Goal: Find specific page/section: Find specific page/section

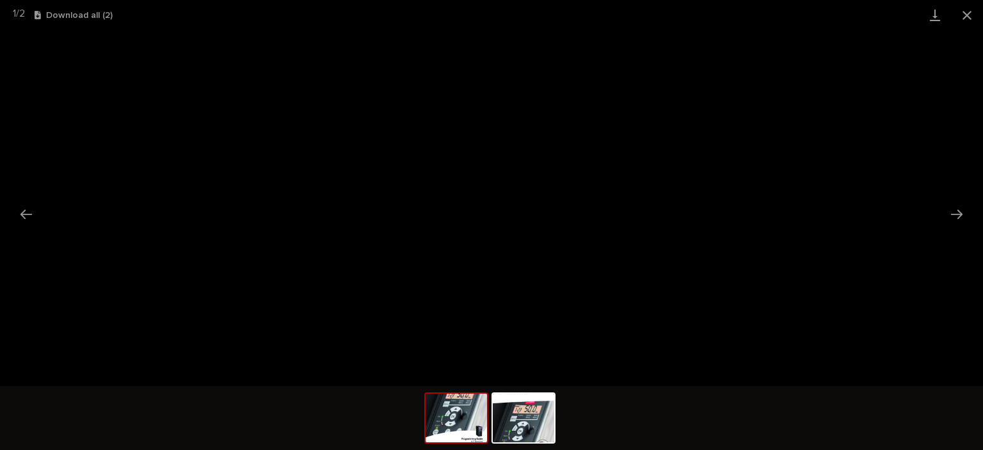
scroll to position [323, 0]
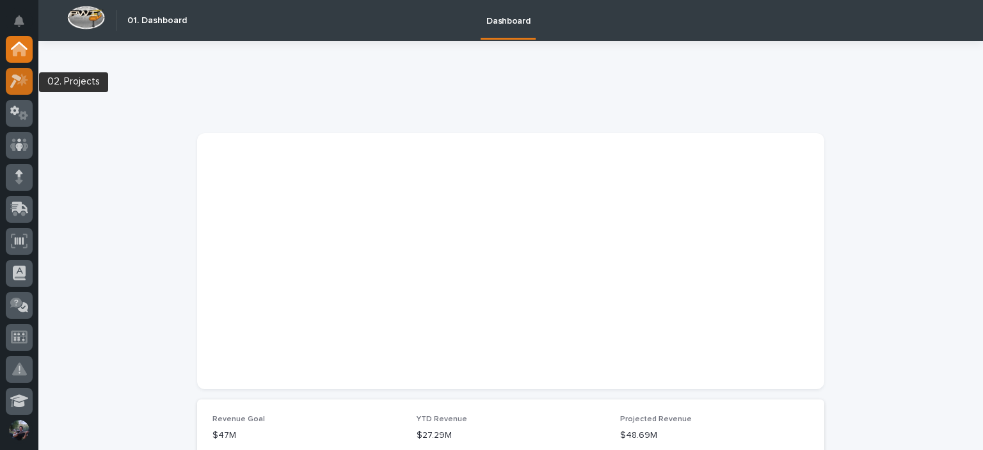
click at [8, 74] on link at bounding box center [19, 81] width 27 height 27
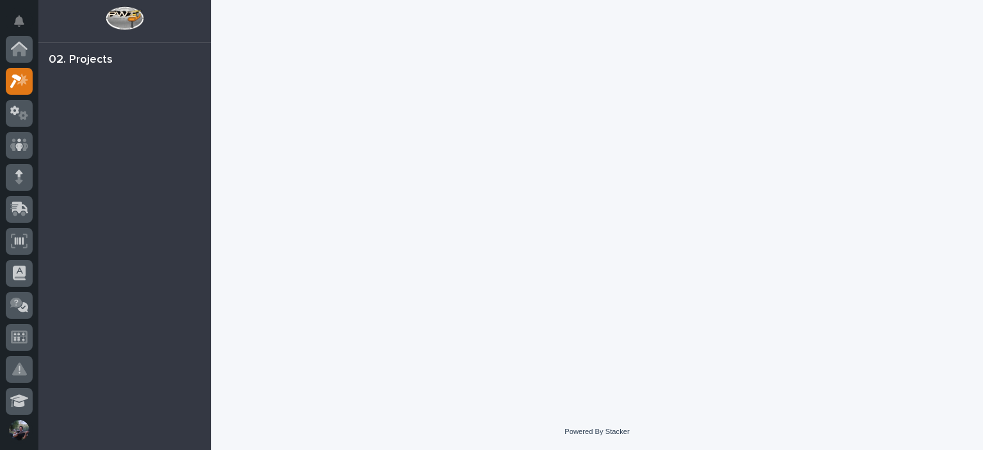
scroll to position [32, 0]
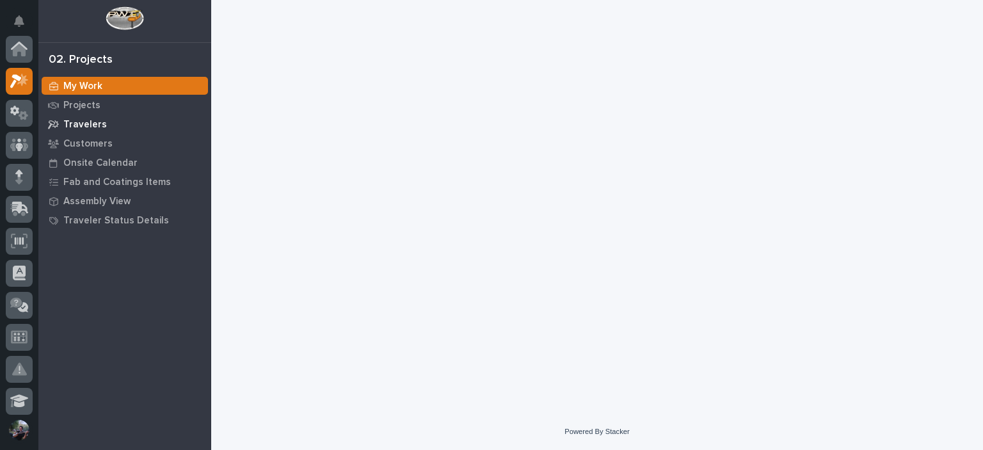
scroll to position [32, 0]
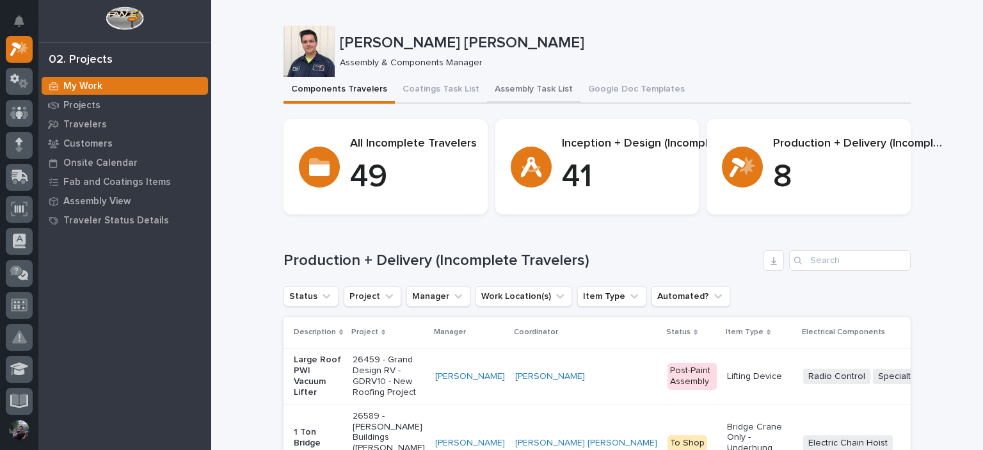
click at [536, 99] on button "Assembly Task List" at bounding box center [533, 90] width 93 height 27
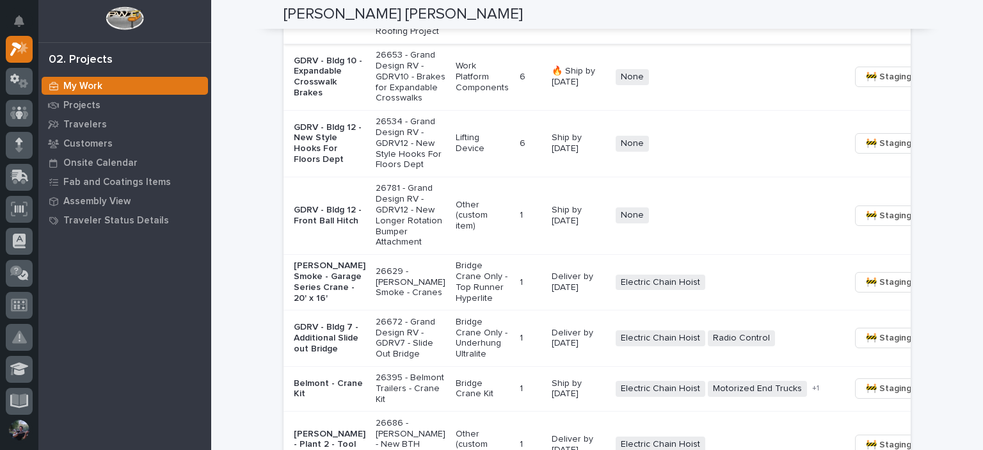
scroll to position [1109, 0]
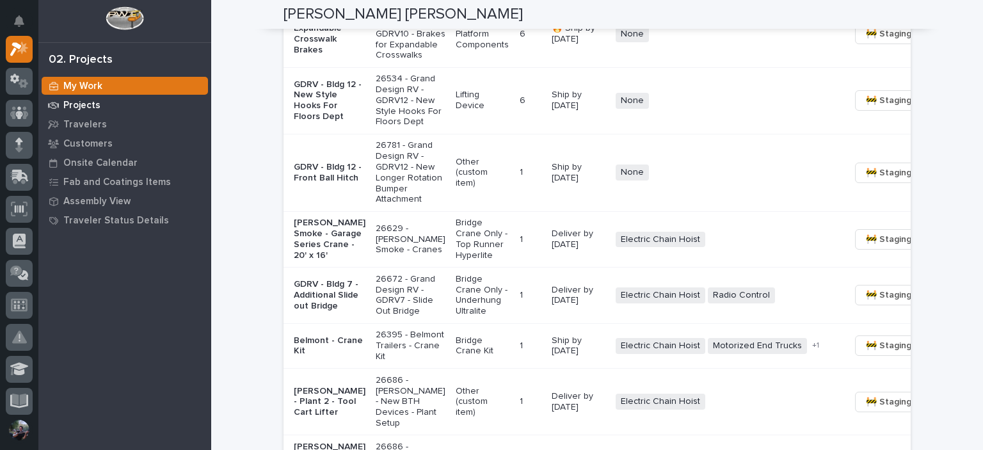
click at [69, 102] on p "Projects" at bounding box center [81, 106] width 37 height 12
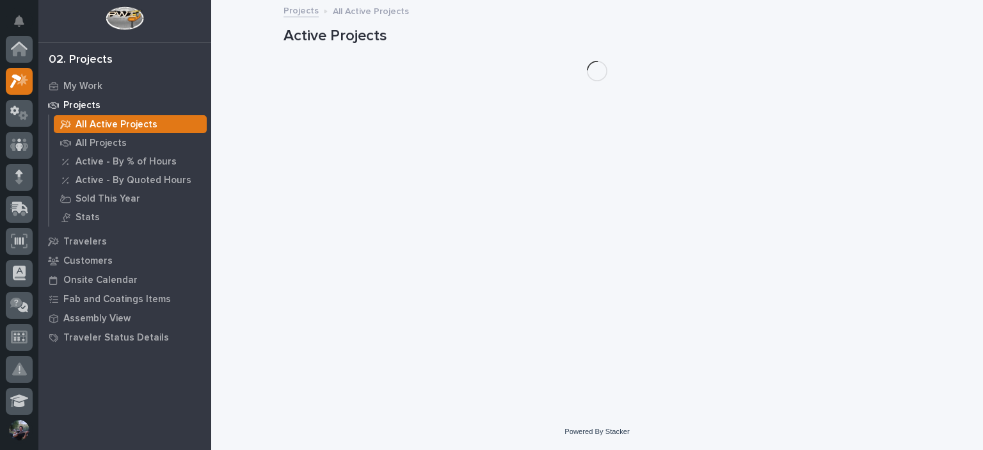
scroll to position [32, 0]
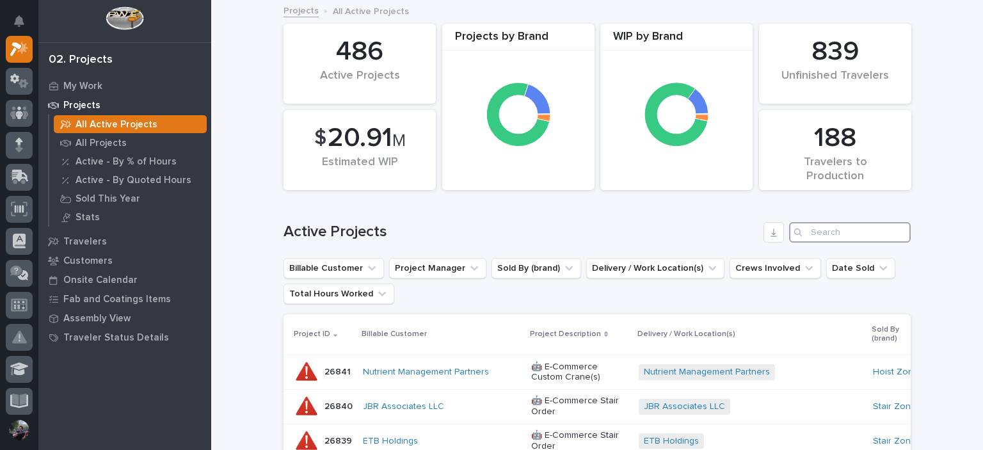
click at [872, 234] on input "Search" at bounding box center [850, 232] width 122 height 20
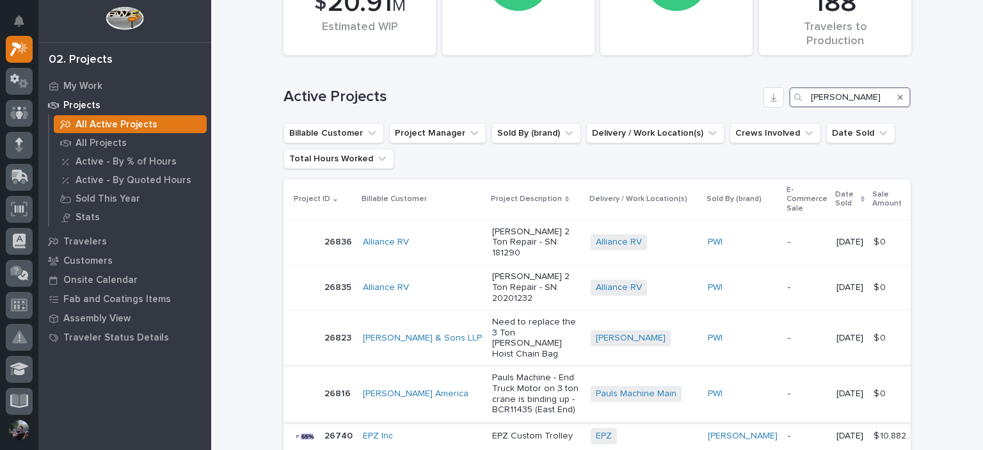
scroll to position [102, 0]
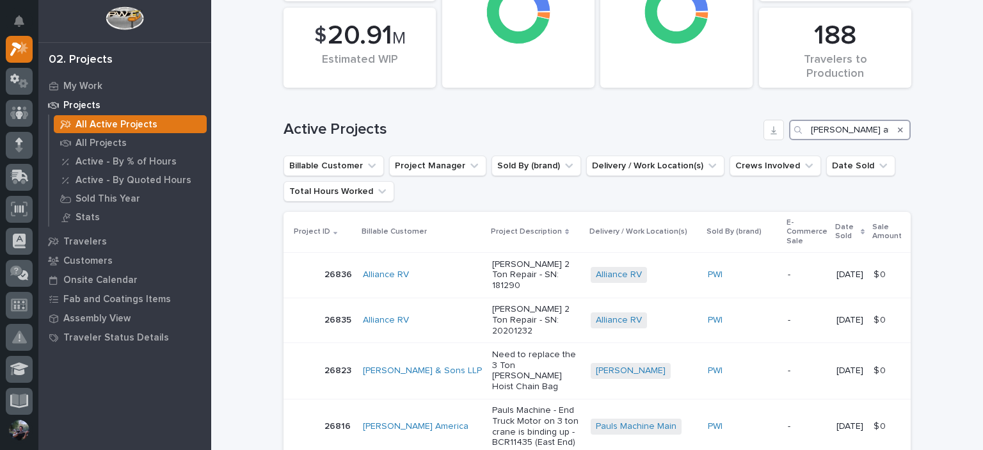
type input "starke america"
